Goal: Information Seeking & Learning: Learn about a topic

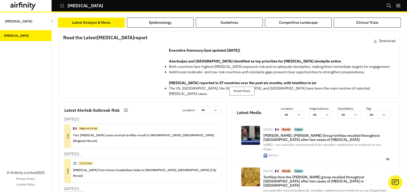
click at [165, 17] on div "Latest Analysis & News Epidemiology Guidelines Competitive Landscape Clinical T…" at bounding box center [229, 101] width 355 height 179
